Goal: Find specific page/section: Find specific page/section

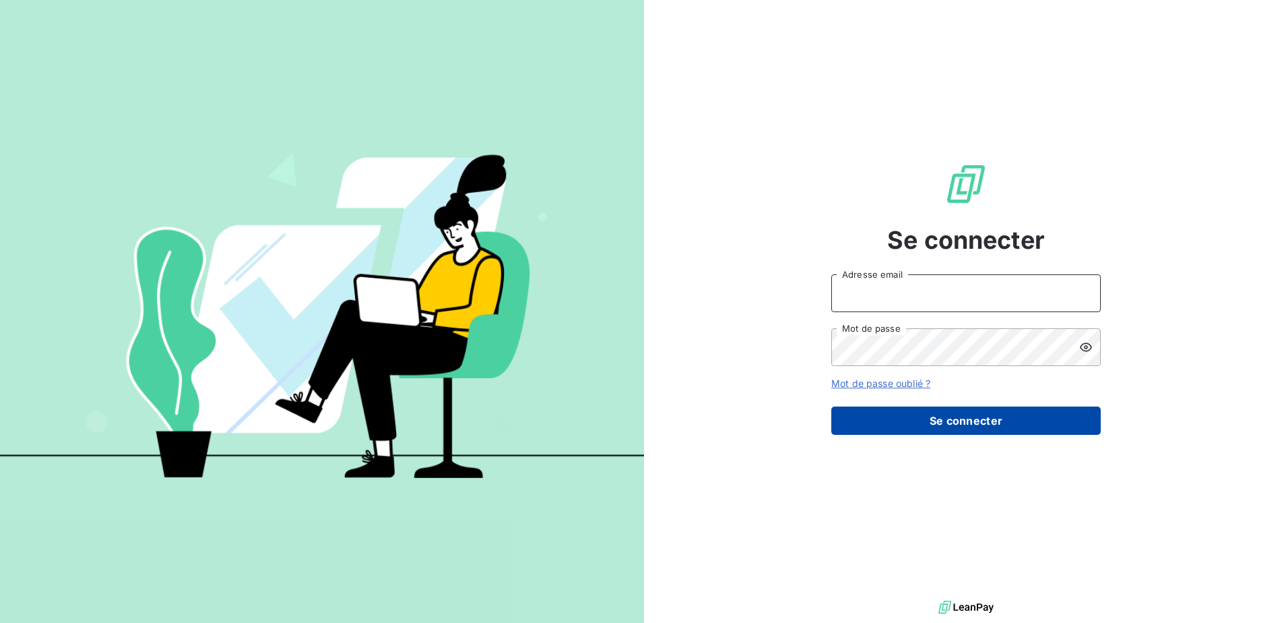
type input "[EMAIL_ADDRESS][DOMAIN_NAME]"
click at [943, 424] on button "Se connecter" at bounding box center [965, 420] width 269 height 28
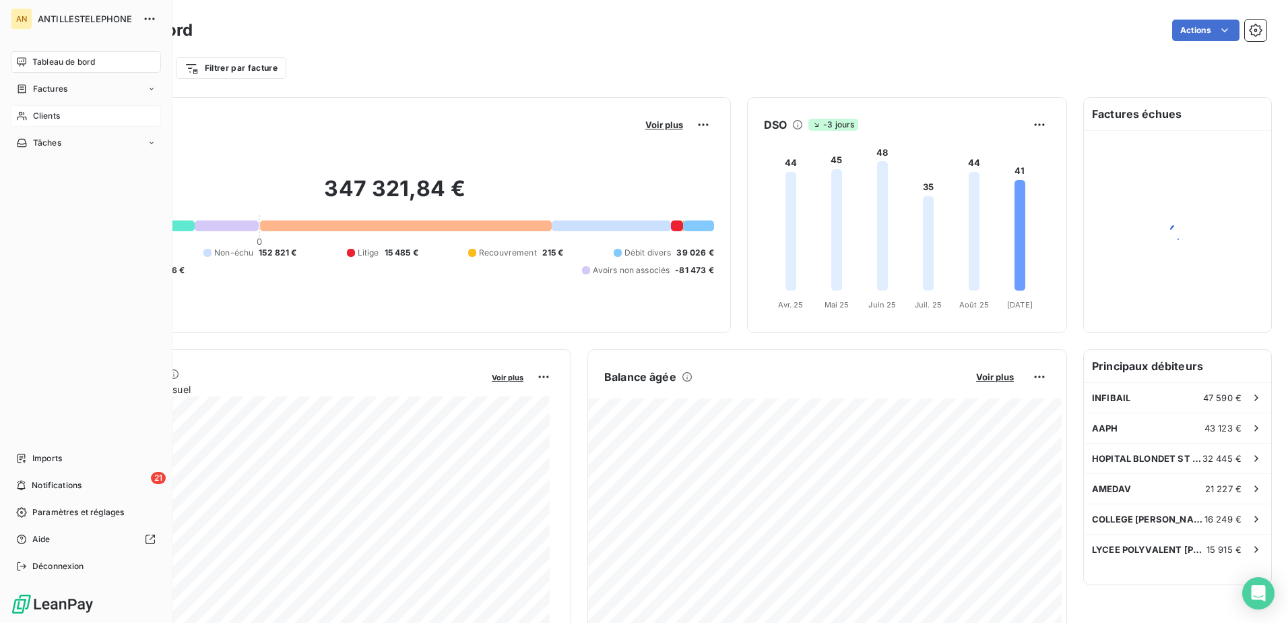
click at [50, 115] on span "Clients" at bounding box center [46, 116] width 27 height 12
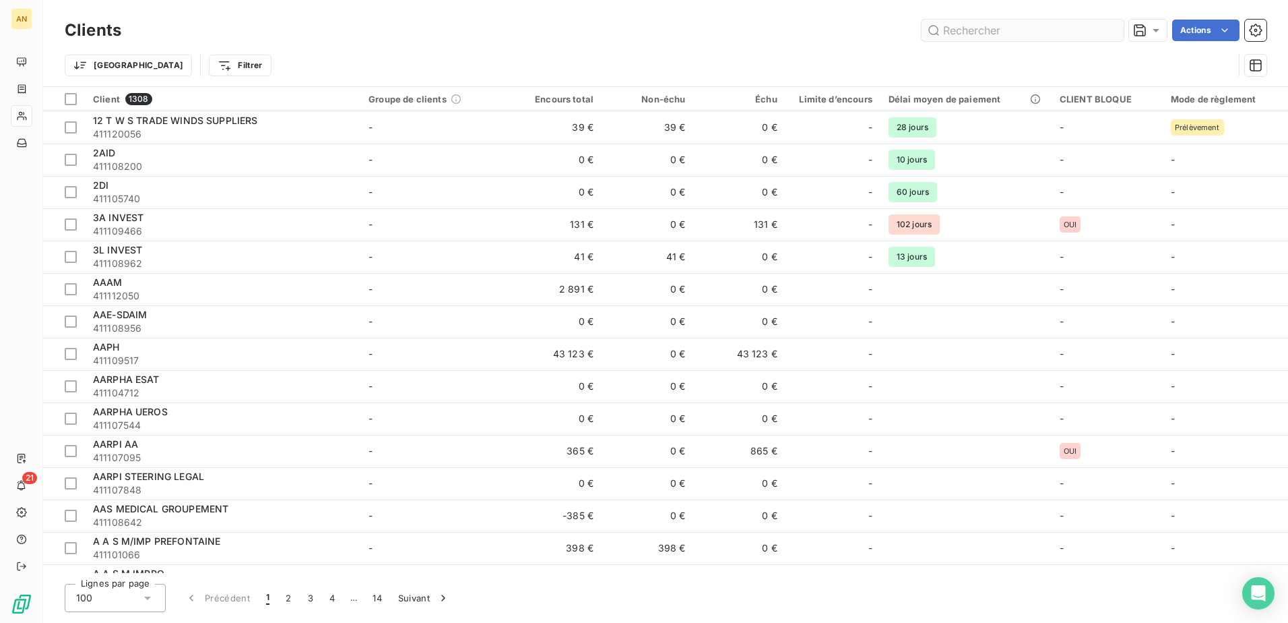
click at [983, 31] on input "text" at bounding box center [1023, 31] width 202 height 22
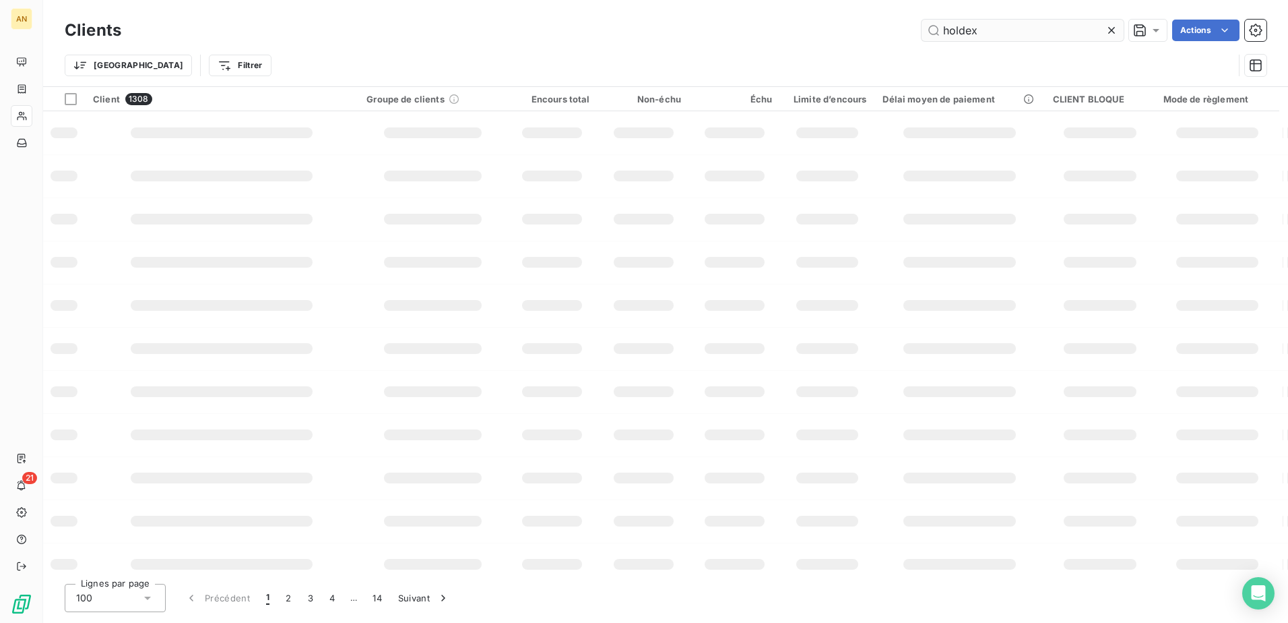
type input "holdex"
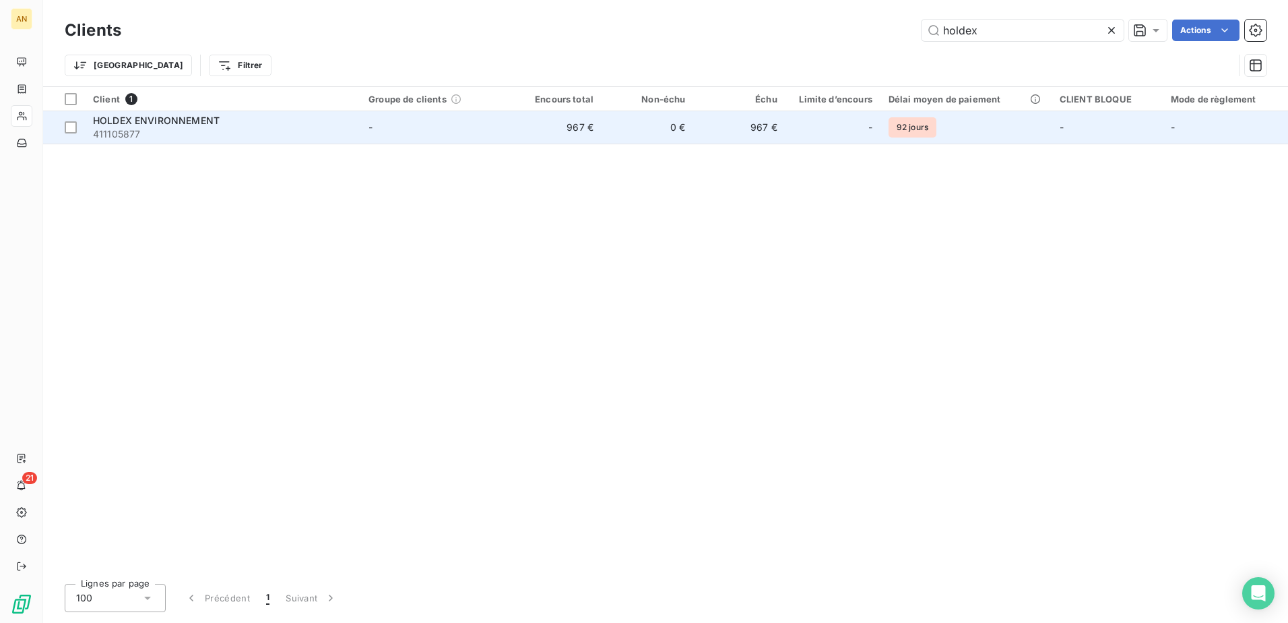
click at [703, 117] on td "967 €" at bounding box center [739, 127] width 92 height 32
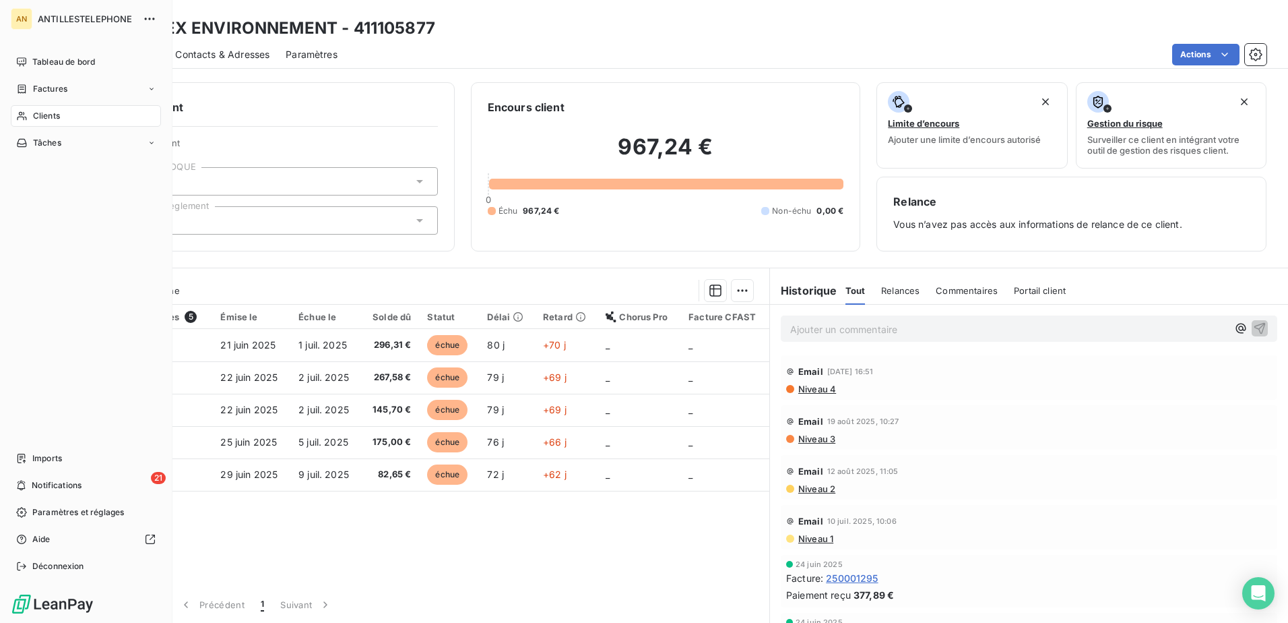
click at [34, 117] on span "Clients" at bounding box center [46, 116] width 27 height 12
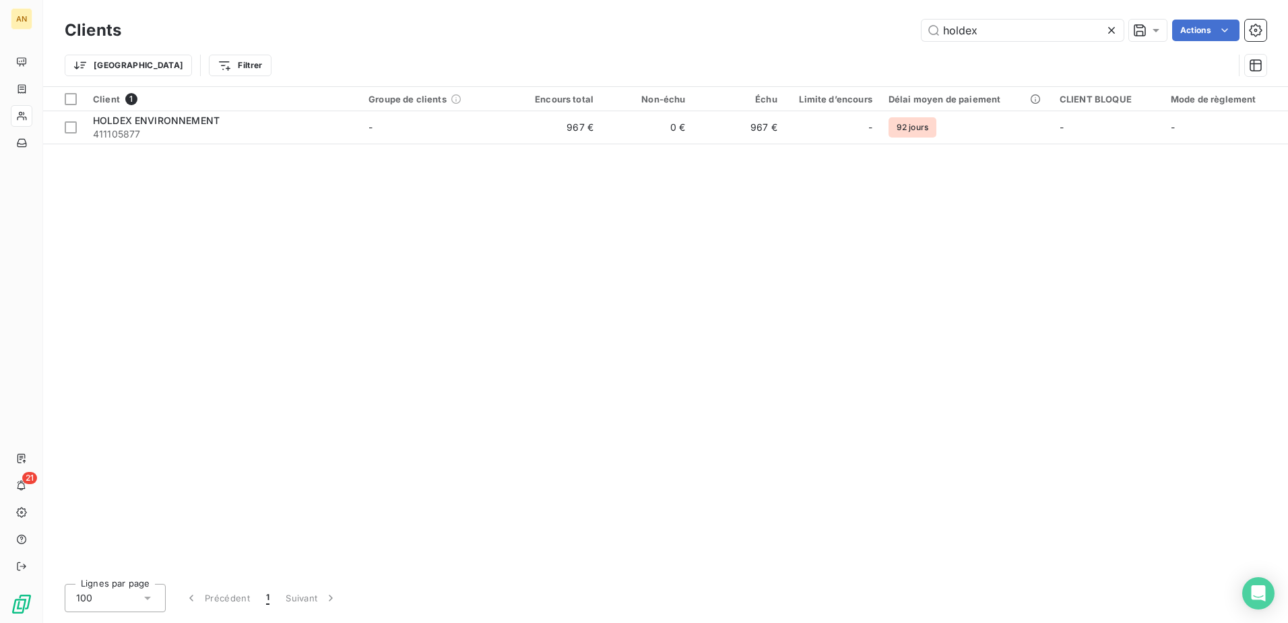
drag, startPoint x: 987, startPoint y: 26, endPoint x: 917, endPoint y: 32, distance: 70.4
click at [917, 32] on div "holdex Actions" at bounding box center [701, 31] width 1129 height 22
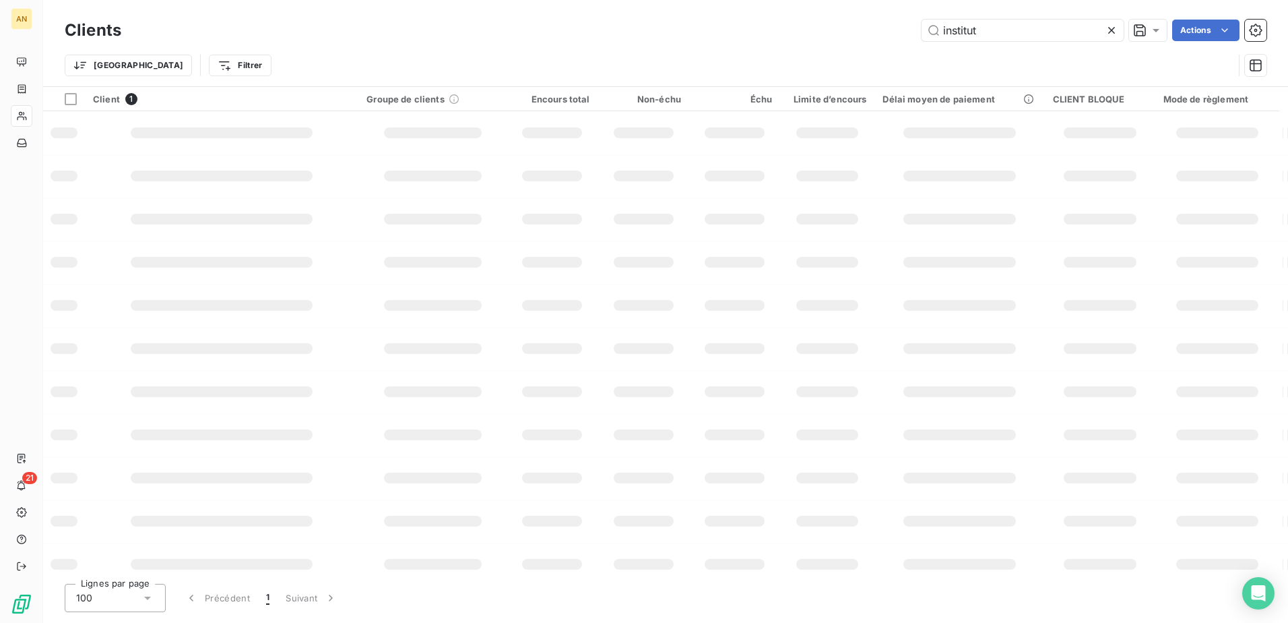
type input "institut"
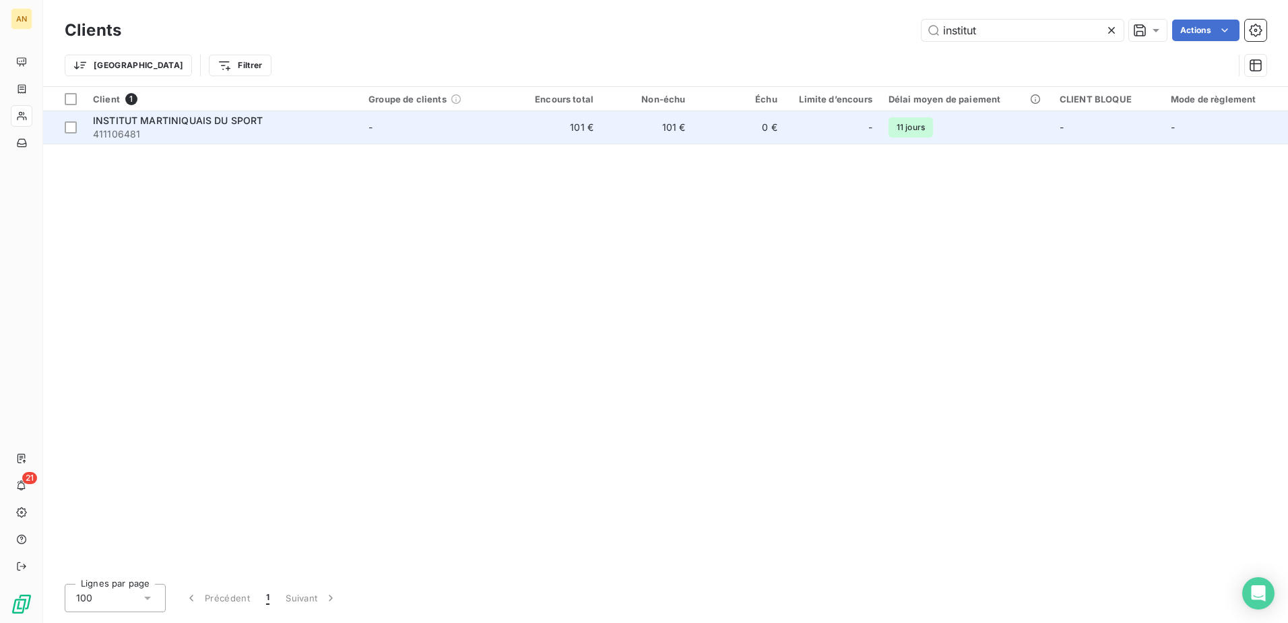
click at [317, 121] on div "INSTITUT MARTINIQUAIS DU SPORT" at bounding box center [222, 120] width 259 height 13
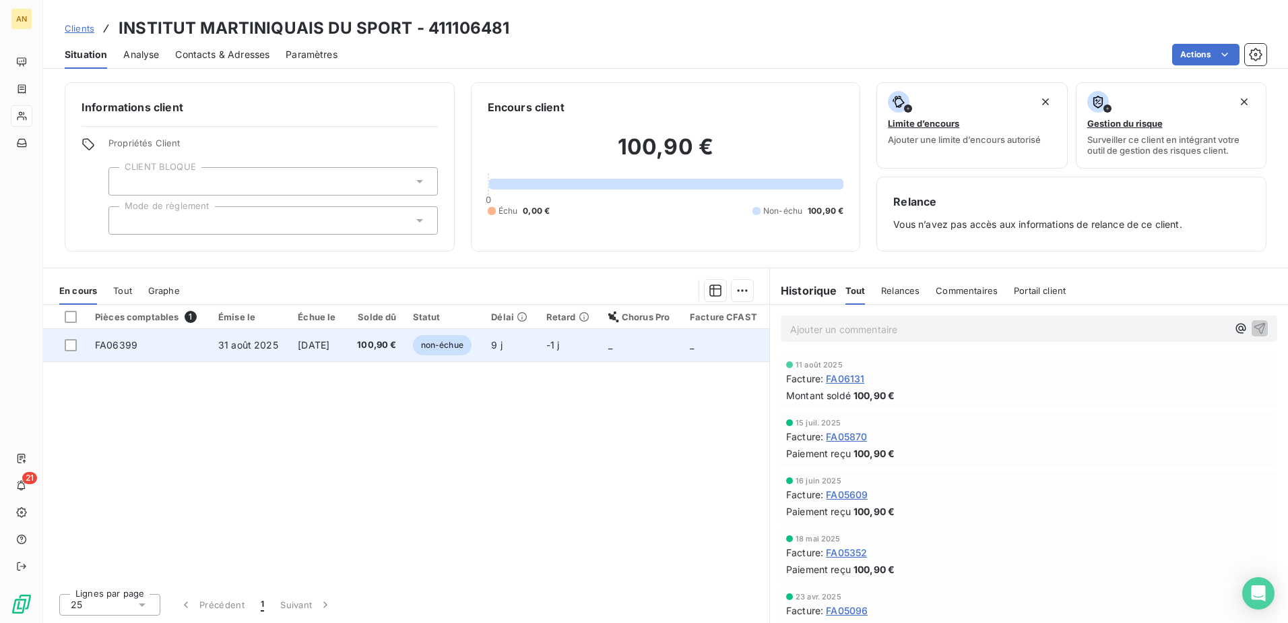
click at [369, 344] on span "100,90 €" at bounding box center [375, 344] width 42 height 13
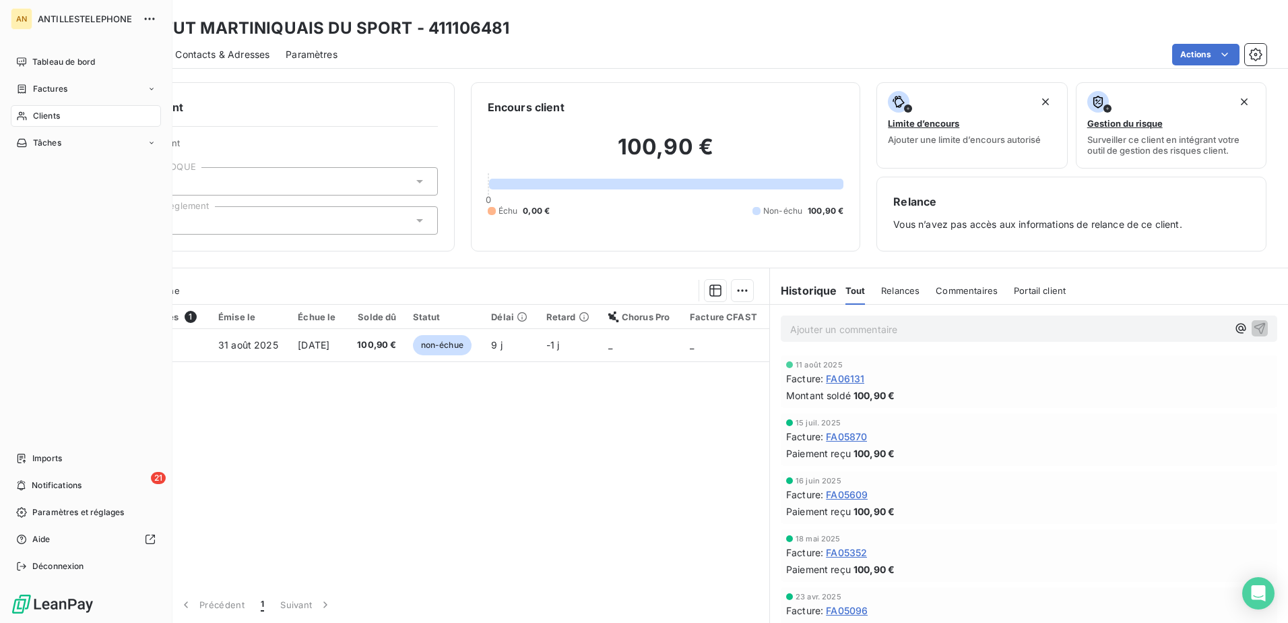
click at [30, 117] on div "Clients" at bounding box center [86, 116] width 150 height 22
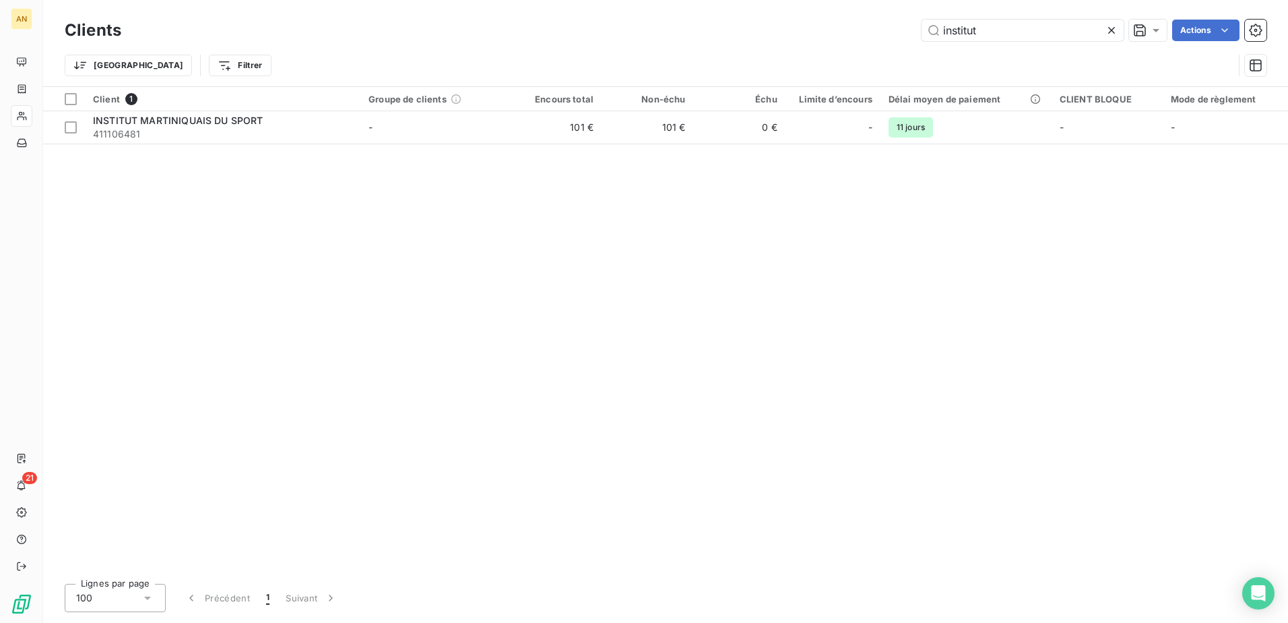
drag, startPoint x: 1001, startPoint y: 29, endPoint x: 870, endPoint y: 37, distance: 131.0
click at [870, 37] on div "institut Actions" at bounding box center [701, 31] width 1129 height 22
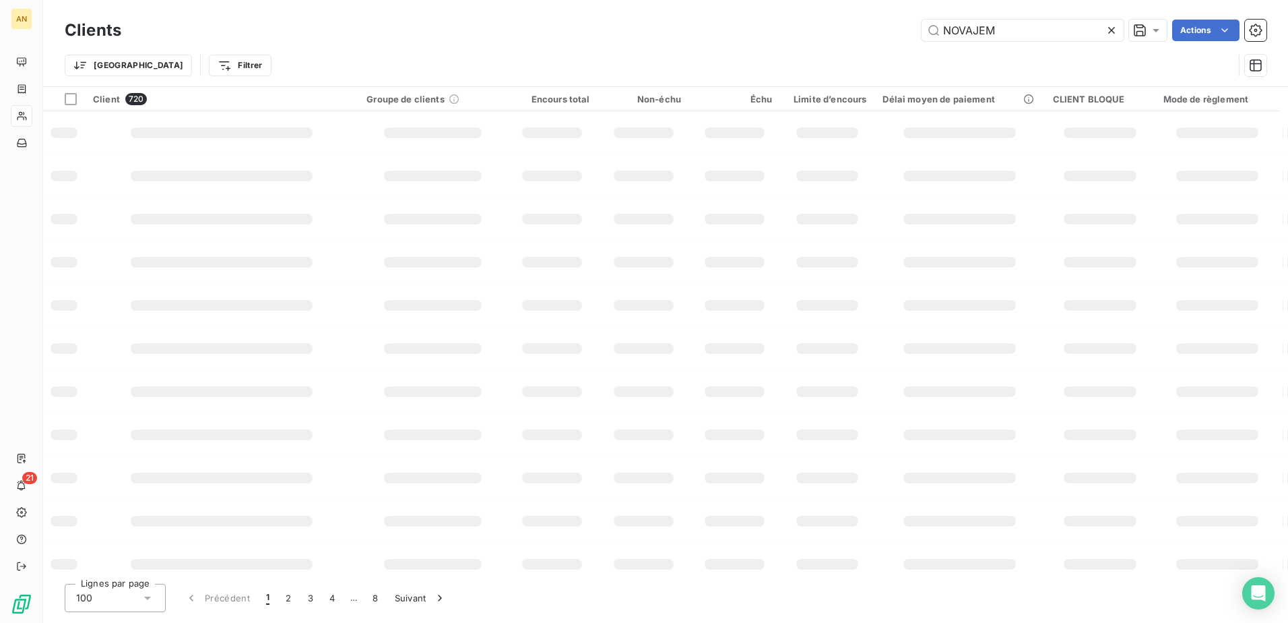
type input "NOVAJEM"
